Goal: Use online tool/utility: Utilize a website feature to perform a specific function

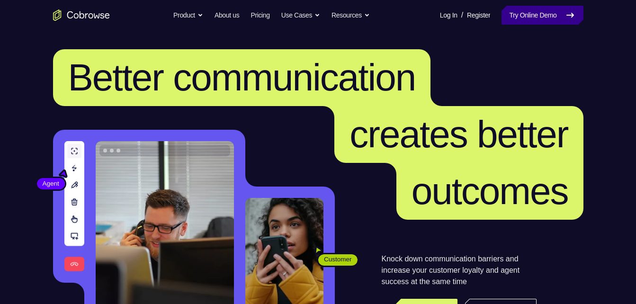
click at [520, 15] on link "Try Online Demo" at bounding box center [542, 15] width 81 height 19
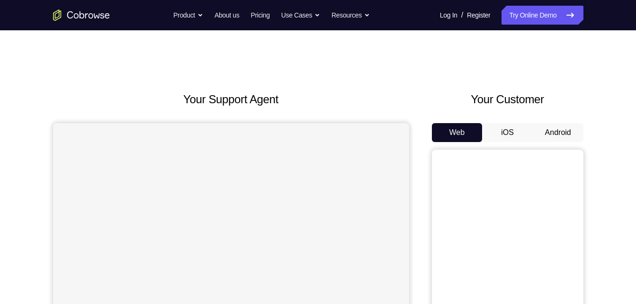
click at [562, 129] on button "Android" at bounding box center [558, 132] width 51 height 19
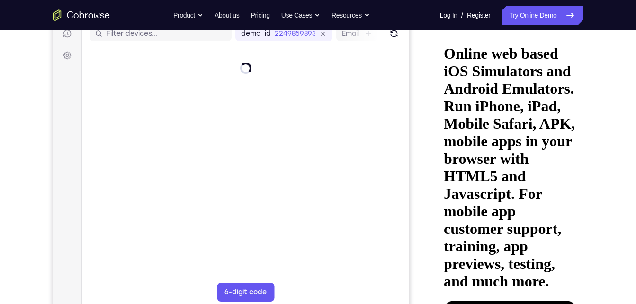
scroll to position [126, 0]
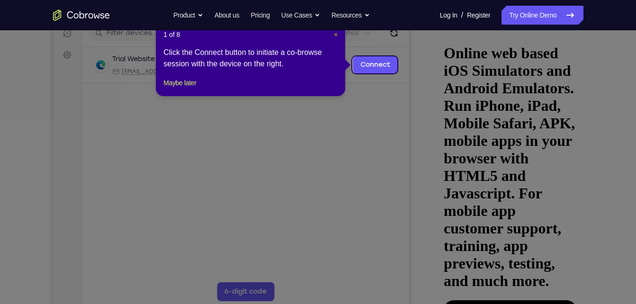
click at [337, 36] on span "×" at bounding box center [336, 35] width 4 height 8
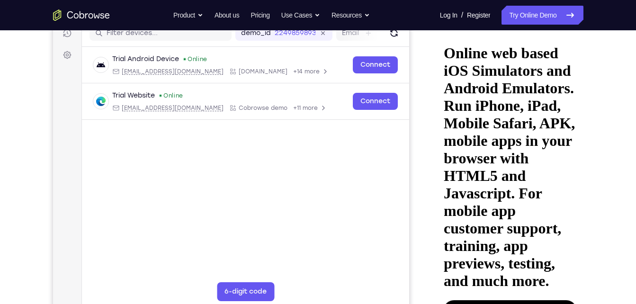
drag, startPoint x: 543, startPoint y: 96, endPoint x: 440, endPoint y: 96, distance: 102.8
drag, startPoint x: 548, startPoint y: 98, endPoint x: 448, endPoint y: 111, distance: 101.3
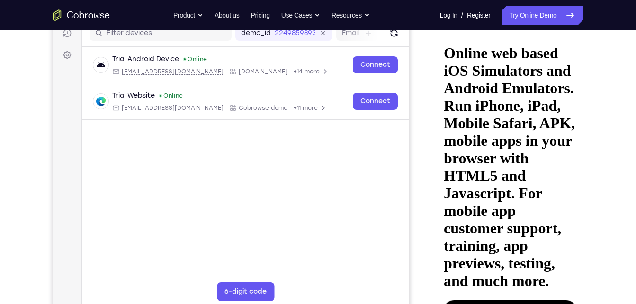
drag, startPoint x: 546, startPoint y: 89, endPoint x: 501, endPoint y: 96, distance: 45.5
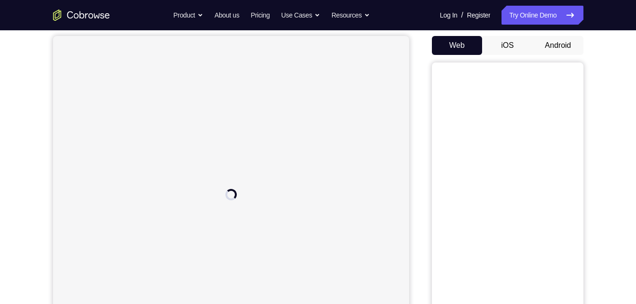
scroll to position [86, 0]
click at [543, 37] on button "Android" at bounding box center [558, 46] width 51 height 19
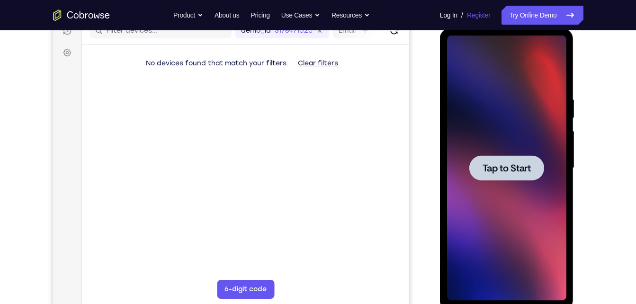
scroll to position [129, 0]
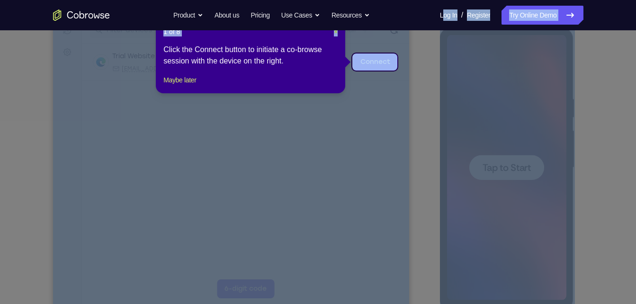
click at [336, 33] on span "×" at bounding box center [336, 32] width 4 height 8
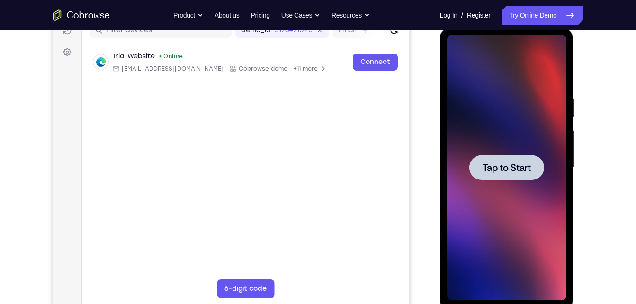
click at [441, 166] on div "Tap to Start" at bounding box center [507, 169] width 134 height 282
click at [499, 171] on span "Tap to Start" at bounding box center [507, 167] width 48 height 9
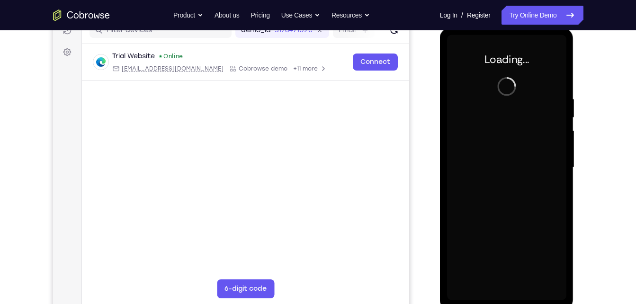
scroll to position [135, 0]
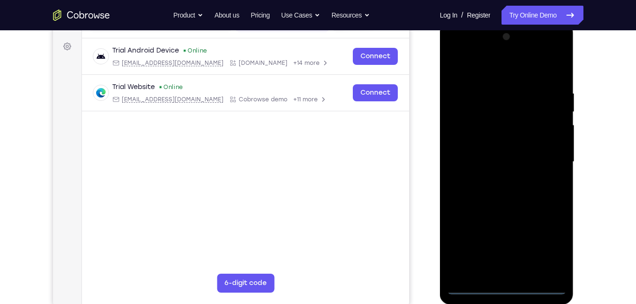
click at [505, 283] on div at bounding box center [506, 161] width 119 height 265
click at [506, 287] on div at bounding box center [506, 161] width 119 height 265
click at [552, 247] on div at bounding box center [506, 161] width 119 height 265
click at [457, 51] on div at bounding box center [506, 161] width 119 height 265
click at [545, 162] on div at bounding box center [506, 161] width 119 height 265
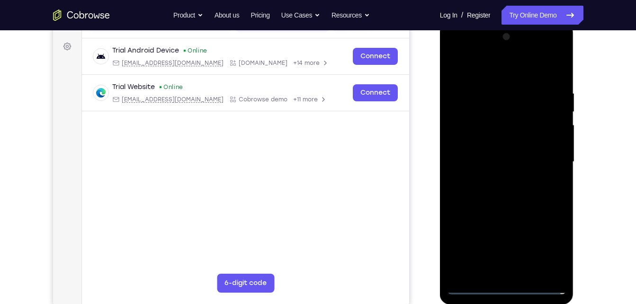
click at [495, 178] on div at bounding box center [506, 161] width 119 height 265
click at [505, 206] on div at bounding box center [506, 161] width 119 height 265
click at [522, 120] on div at bounding box center [506, 161] width 119 height 265
click at [510, 196] on div at bounding box center [506, 161] width 119 height 265
click at [517, 192] on div at bounding box center [506, 161] width 119 height 265
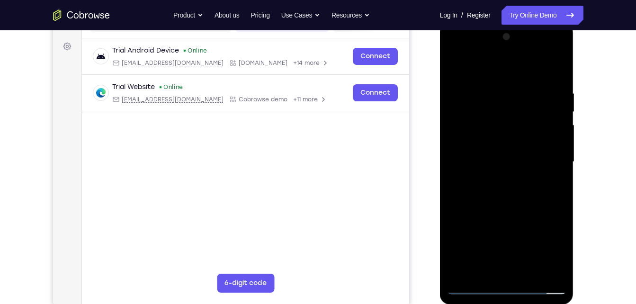
click at [494, 170] on div at bounding box center [506, 161] width 119 height 265
click at [511, 113] on div at bounding box center [506, 161] width 119 height 265
click at [510, 137] on div at bounding box center [506, 161] width 119 height 265
click at [456, 66] on div at bounding box center [506, 161] width 119 height 265
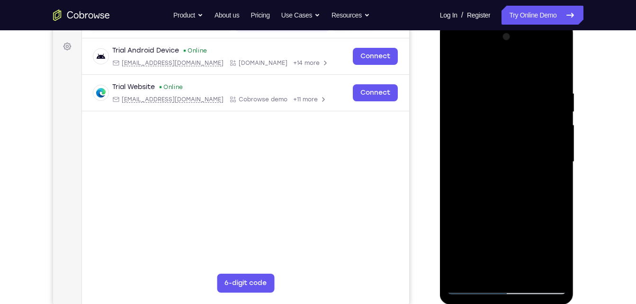
click at [456, 66] on div at bounding box center [506, 161] width 119 height 265
click at [500, 99] on div at bounding box center [506, 161] width 119 height 265
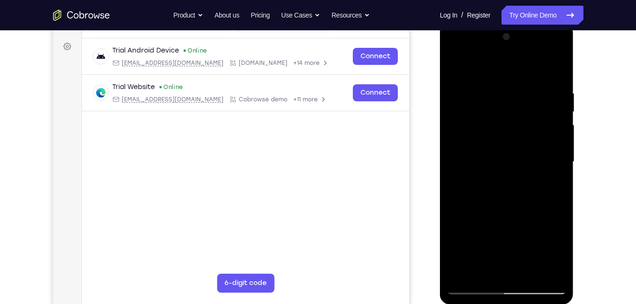
click at [509, 209] on div at bounding box center [506, 161] width 119 height 265
click at [501, 117] on div at bounding box center [506, 161] width 119 height 265
click at [523, 193] on div at bounding box center [506, 161] width 119 height 265
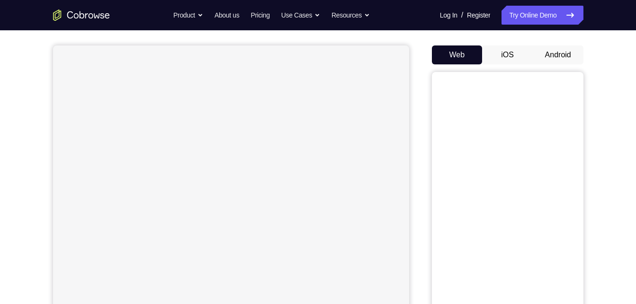
scroll to position [77, 0]
click at [544, 47] on button "Android" at bounding box center [558, 55] width 51 height 19
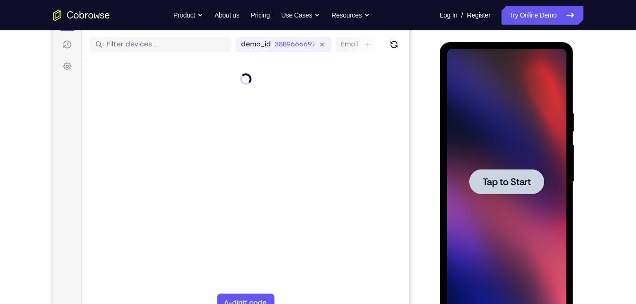
scroll to position [0, 0]
click at [517, 188] on div at bounding box center [506, 181] width 75 height 25
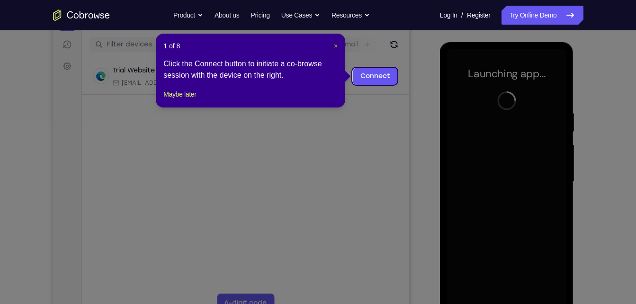
click at [335, 46] on span "×" at bounding box center [336, 46] width 4 height 8
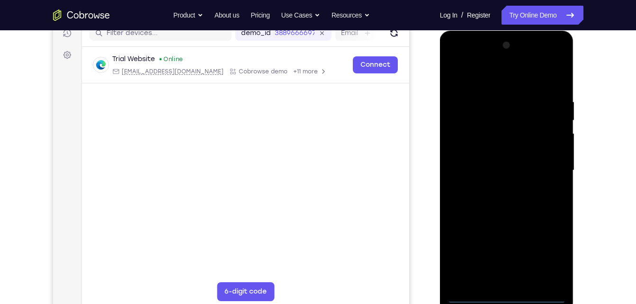
scroll to position [132, 0]
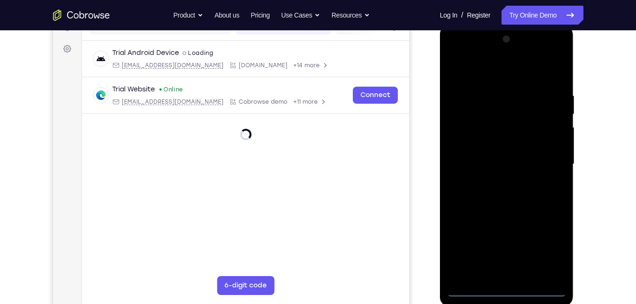
click at [508, 286] on div at bounding box center [506, 164] width 119 height 265
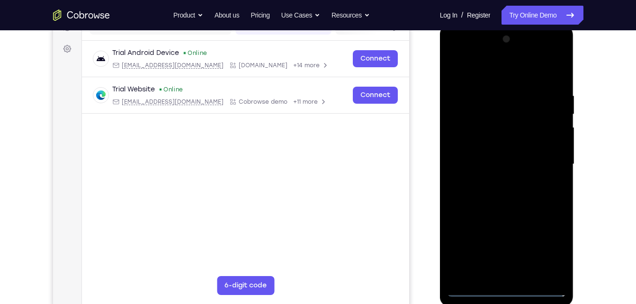
click at [508, 286] on div at bounding box center [506, 164] width 119 height 265
click at [506, 290] on div at bounding box center [506, 164] width 119 height 265
click at [547, 249] on div at bounding box center [506, 164] width 119 height 265
click at [456, 55] on div at bounding box center [506, 164] width 119 height 265
click at [541, 160] on div at bounding box center [506, 164] width 119 height 265
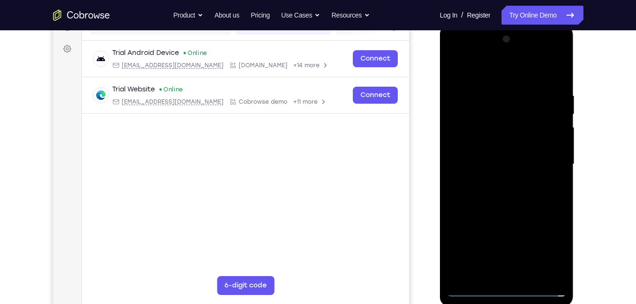
click at [496, 179] on div at bounding box center [506, 164] width 119 height 265
click at [499, 207] on div at bounding box center [506, 164] width 119 height 265
click at [522, 118] on div at bounding box center [506, 164] width 119 height 265
click at [512, 204] on div at bounding box center [506, 164] width 119 height 265
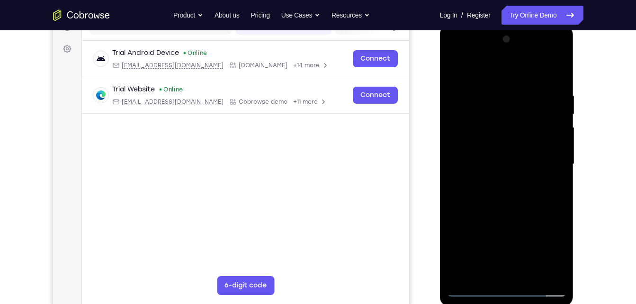
click at [511, 198] on div at bounding box center [506, 164] width 119 height 265
click at [455, 68] on div at bounding box center [506, 164] width 119 height 265
click at [499, 157] on div at bounding box center [506, 164] width 119 height 265
click at [510, 144] on div at bounding box center [506, 164] width 119 height 265
click at [518, 163] on div at bounding box center [506, 164] width 119 height 265
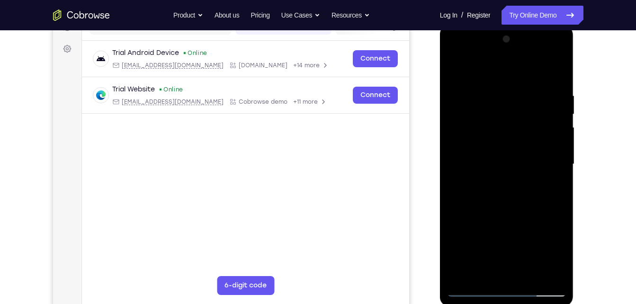
click at [509, 193] on div at bounding box center [506, 164] width 119 height 265
click at [528, 277] on div at bounding box center [506, 164] width 119 height 265
click at [516, 206] on div at bounding box center [506, 164] width 119 height 265
click at [531, 274] on div at bounding box center [506, 164] width 119 height 265
click at [520, 217] on div at bounding box center [506, 164] width 119 height 265
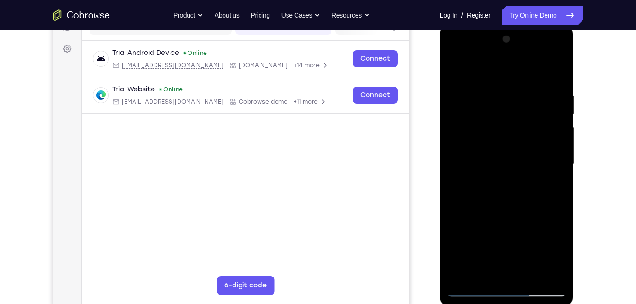
click at [524, 160] on div at bounding box center [506, 164] width 119 height 265
click at [487, 268] on div at bounding box center [506, 164] width 119 height 265
click at [552, 189] on div at bounding box center [506, 164] width 119 height 265
click at [456, 67] on div at bounding box center [506, 164] width 119 height 265
click at [457, 66] on div at bounding box center [506, 164] width 119 height 265
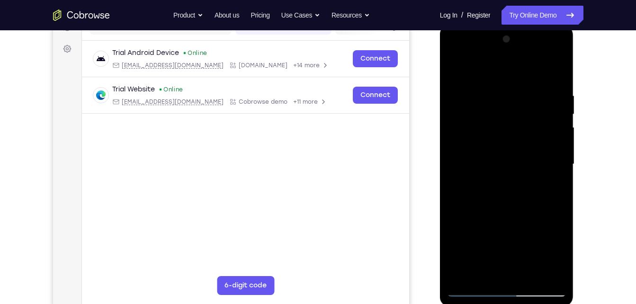
click at [521, 96] on div at bounding box center [506, 164] width 119 height 265
click at [556, 72] on div at bounding box center [506, 164] width 119 height 265
click at [555, 71] on div at bounding box center [506, 164] width 119 height 265
click at [531, 275] on div at bounding box center [506, 164] width 119 height 265
click at [511, 183] on div at bounding box center [506, 164] width 119 height 265
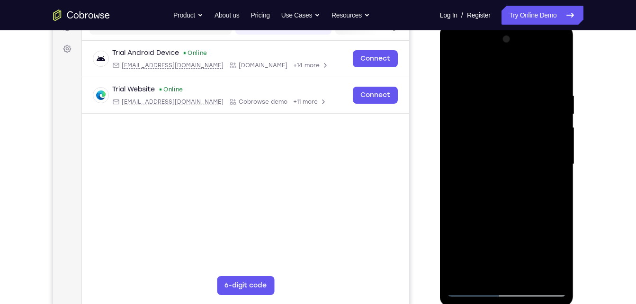
click at [455, 69] on div at bounding box center [506, 164] width 119 height 265
drag, startPoint x: 527, startPoint y: 99, endPoint x: 450, endPoint y: 95, distance: 77.3
click at [450, 95] on div at bounding box center [506, 164] width 119 height 265
drag, startPoint x: 544, startPoint y: 96, endPoint x: 446, endPoint y: 103, distance: 97.8
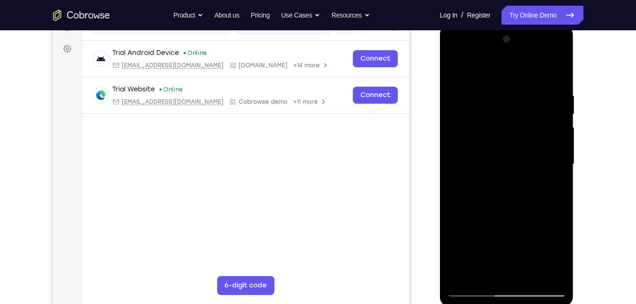
click at [446, 103] on div at bounding box center [507, 166] width 134 height 282
drag, startPoint x: 551, startPoint y: 92, endPoint x: 488, endPoint y: 90, distance: 62.5
click at [488, 90] on div at bounding box center [506, 164] width 119 height 265
click at [508, 167] on div at bounding box center [506, 164] width 119 height 265
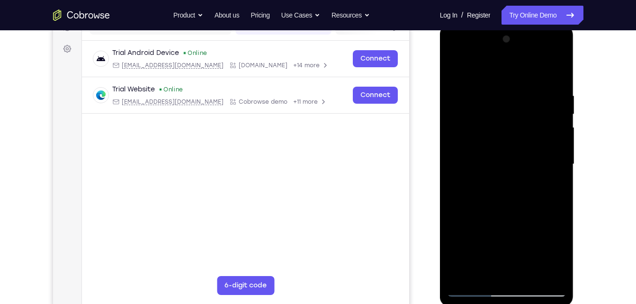
click at [527, 279] on div at bounding box center [506, 164] width 119 height 265
drag, startPoint x: 517, startPoint y: 233, endPoint x: 531, endPoint y: 121, distance: 113.7
click at [531, 121] on div at bounding box center [506, 164] width 119 height 265
click at [529, 238] on div at bounding box center [506, 164] width 119 height 265
click at [498, 272] on div at bounding box center [506, 164] width 119 height 265
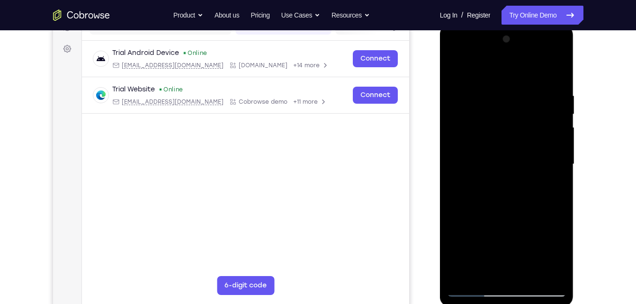
click at [553, 188] on div at bounding box center [506, 164] width 119 height 265
click at [453, 68] on div at bounding box center [506, 164] width 119 height 265
click at [511, 220] on div at bounding box center [506, 164] width 119 height 265
click at [495, 269] on div at bounding box center [506, 164] width 119 height 265
click at [561, 251] on div at bounding box center [506, 164] width 119 height 265
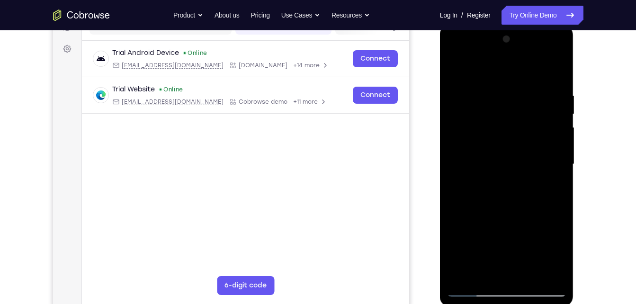
click at [550, 190] on div at bounding box center [506, 164] width 119 height 265
click at [452, 70] on div at bounding box center [506, 164] width 119 height 265
drag, startPoint x: 518, startPoint y: 187, endPoint x: 518, endPoint y: 274, distance: 87.6
click at [518, 274] on div at bounding box center [506, 164] width 119 height 265
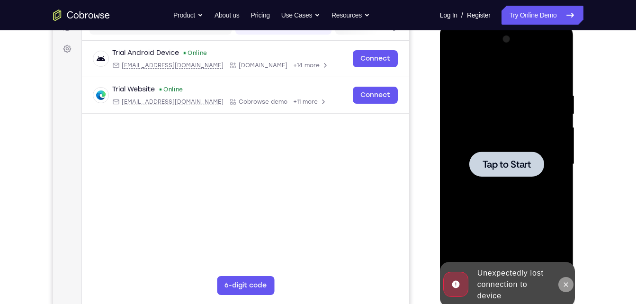
click at [565, 282] on icon at bounding box center [566, 285] width 8 height 8
